Goal: Transaction & Acquisition: Purchase product/service

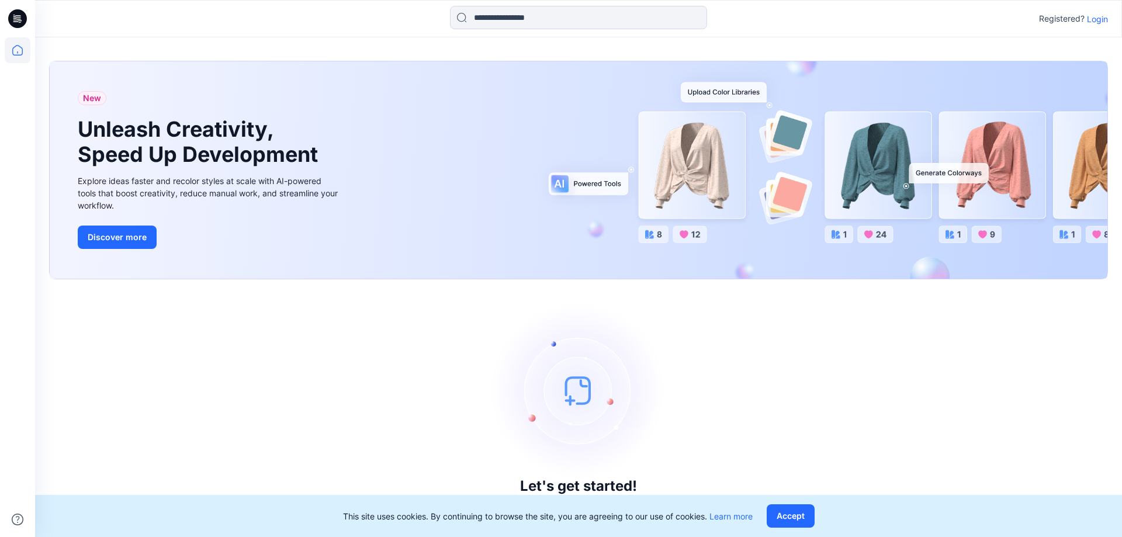
click at [1090, 20] on p "Login" at bounding box center [1097, 19] width 21 height 12
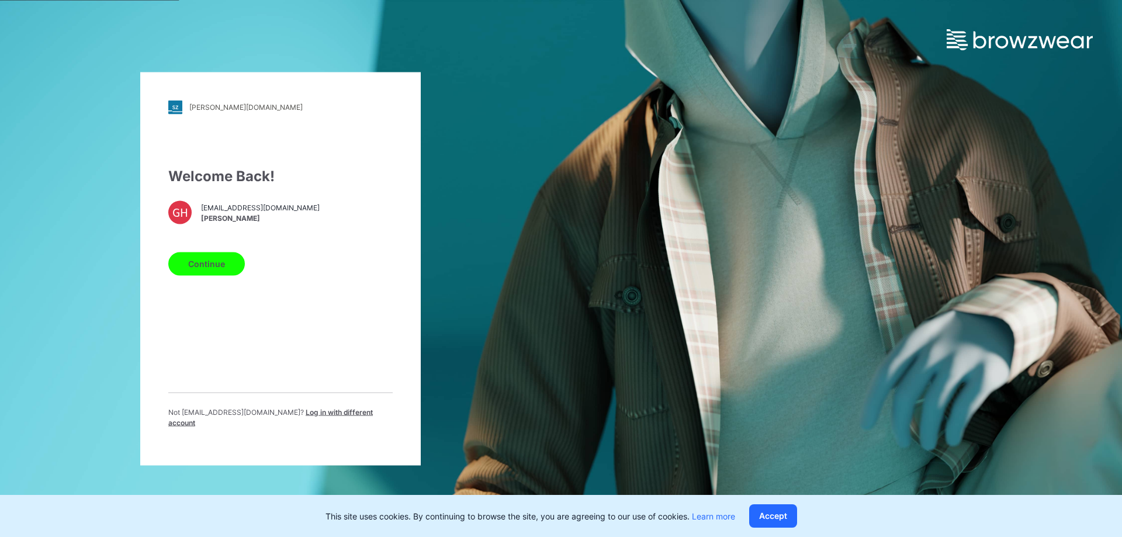
click at [284, 418] on span "Log in with different account" at bounding box center [270, 416] width 205 height 19
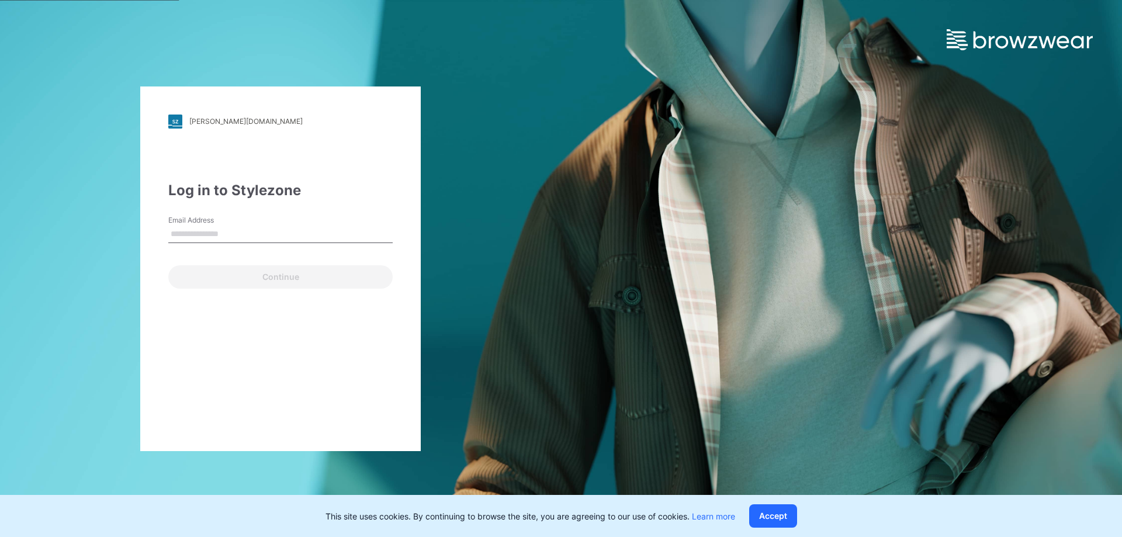
type input "**********"
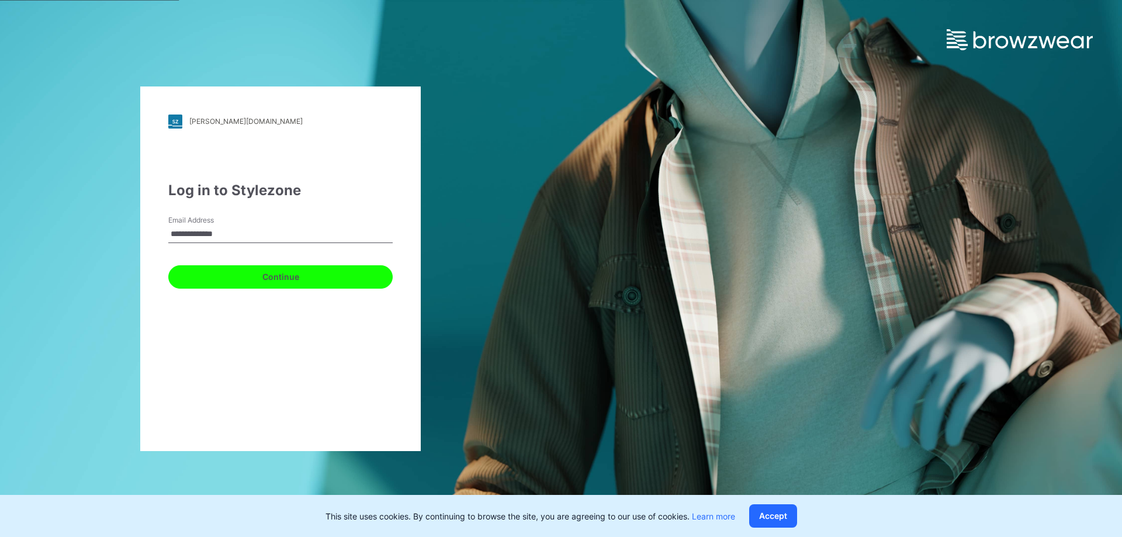
click at [215, 274] on button "Continue" at bounding box center [280, 276] width 224 height 23
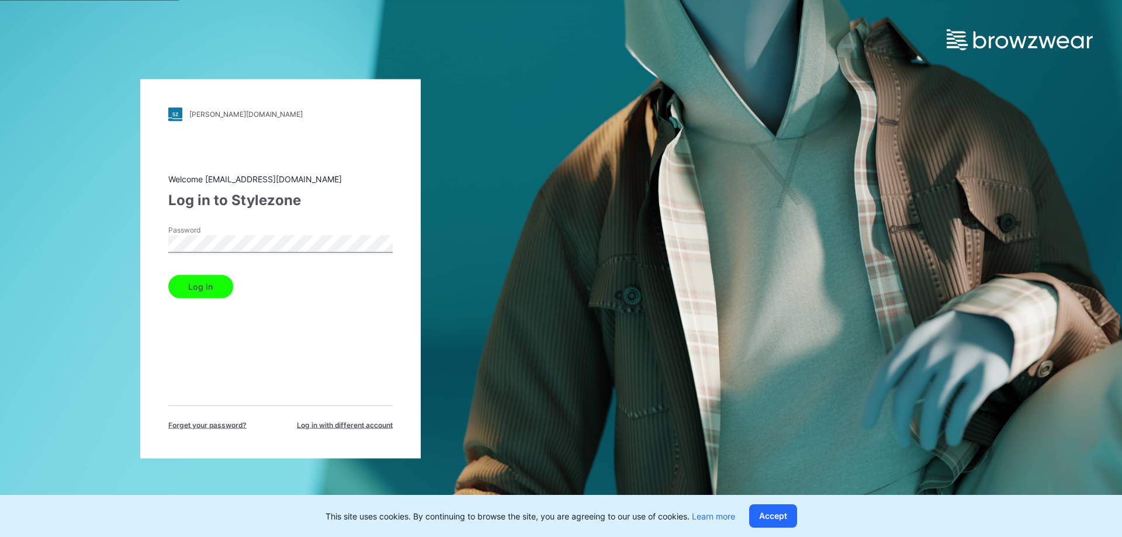
click at [193, 286] on button "Log in" at bounding box center [200, 286] width 65 height 23
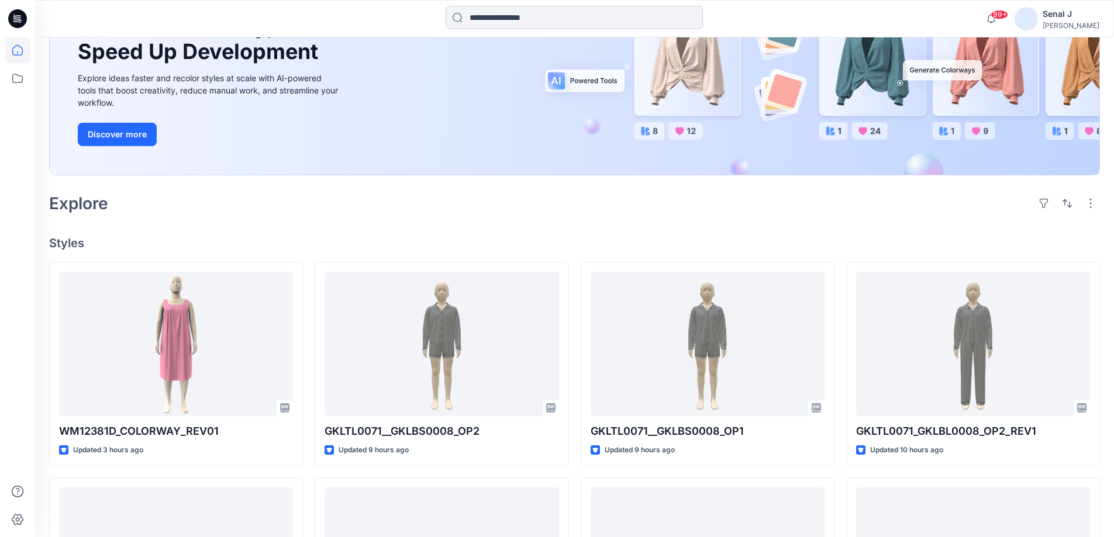
scroll to position [78, 0]
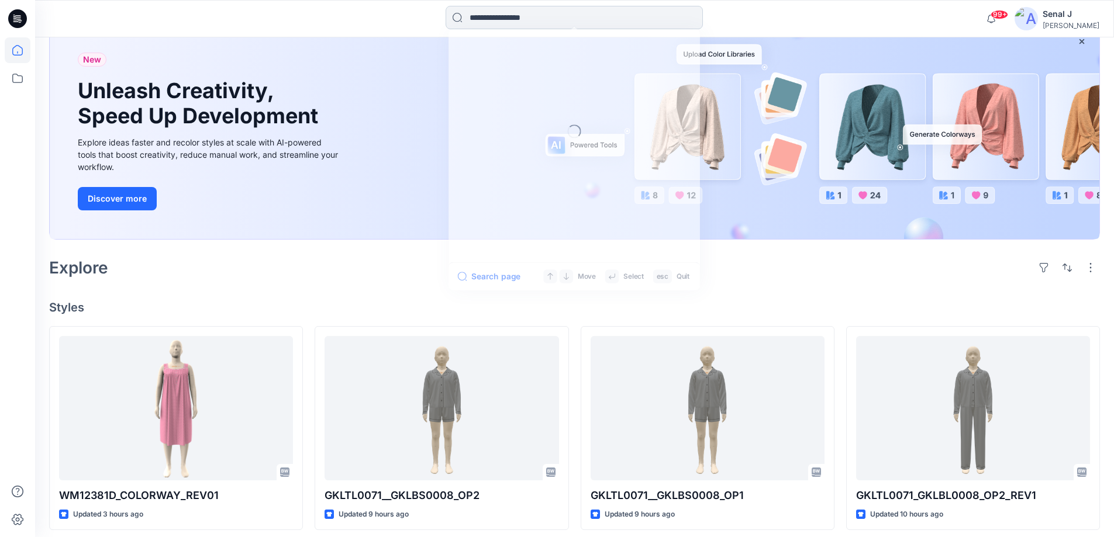
click at [494, 21] on input at bounding box center [573, 17] width 257 height 23
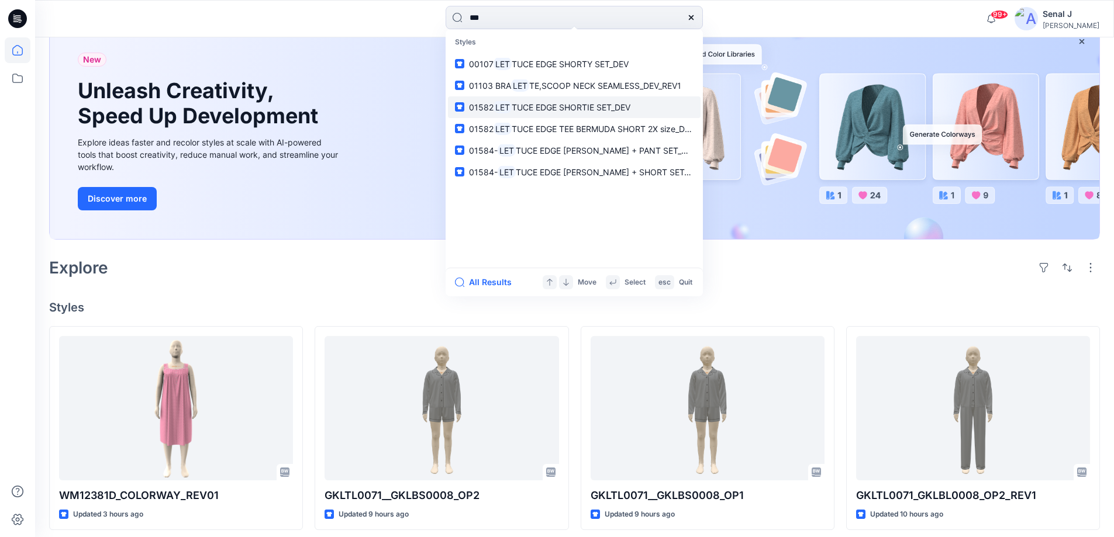
type input "***"
click at [572, 110] on span "TUCE EDGE SHORTIE SET_DEV" at bounding box center [570, 107] width 119 height 10
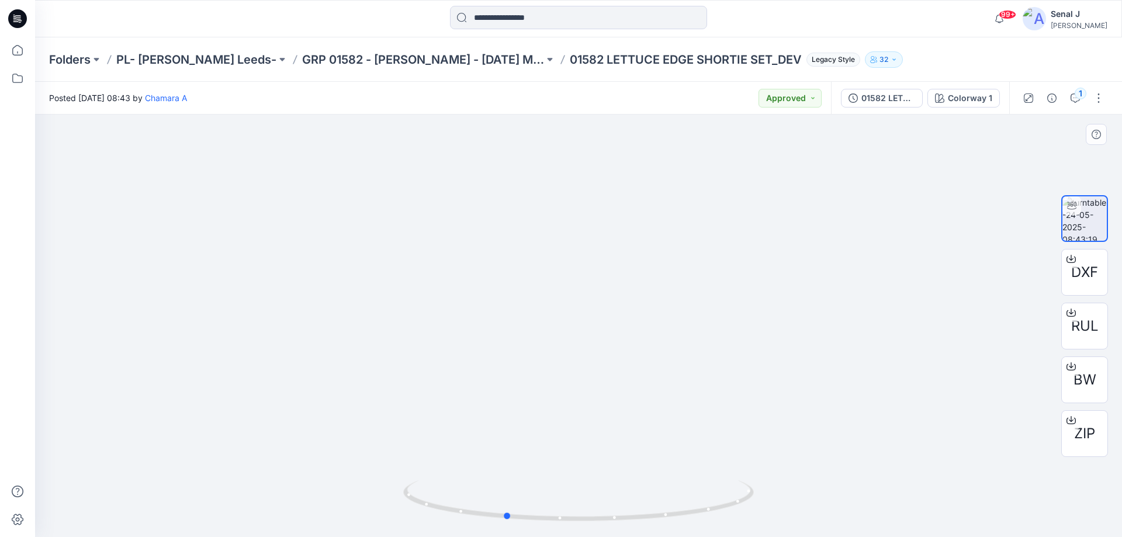
drag, startPoint x: 694, startPoint y: 512, endPoint x: 603, endPoint y: 472, distance: 100.0
click at [621, 510] on icon at bounding box center [580, 502] width 354 height 44
drag, startPoint x: 624, startPoint y: 526, endPoint x: 709, endPoint y: 523, distance: 84.8
click at [709, 523] on icon at bounding box center [580, 502] width 354 height 44
click at [29, 47] on icon at bounding box center [18, 50] width 26 height 26
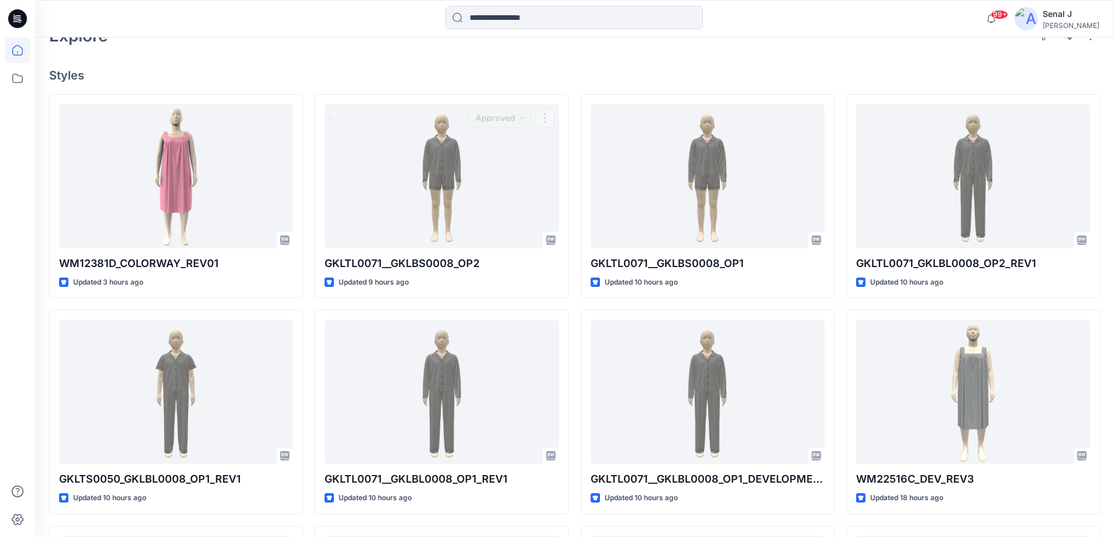
scroll to position [312, 0]
